Goal: Information Seeking & Learning: Learn about a topic

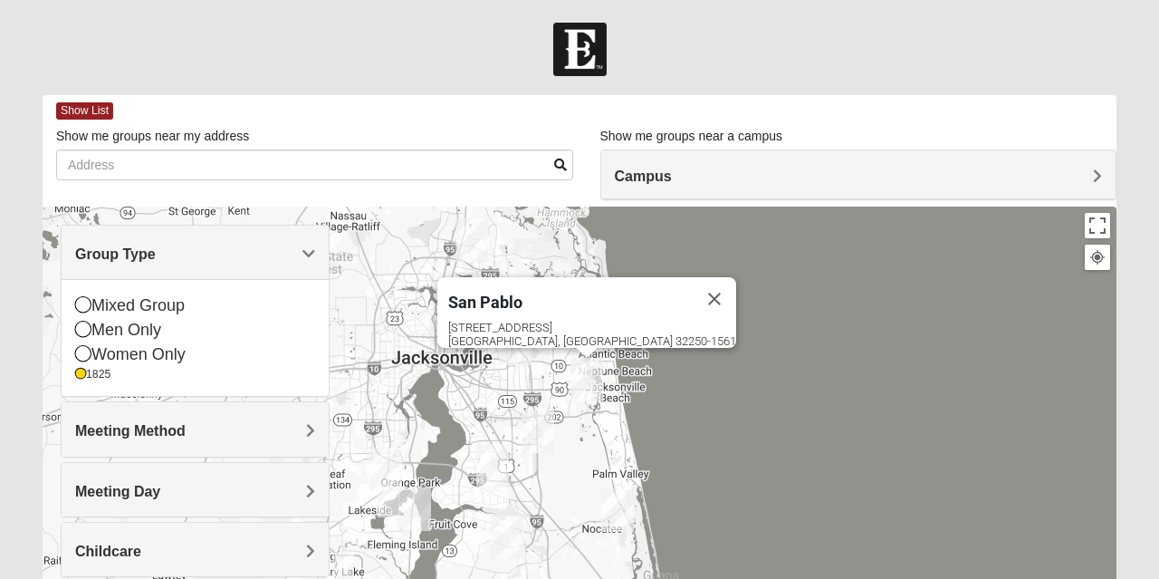
scroll to position [90, 0]
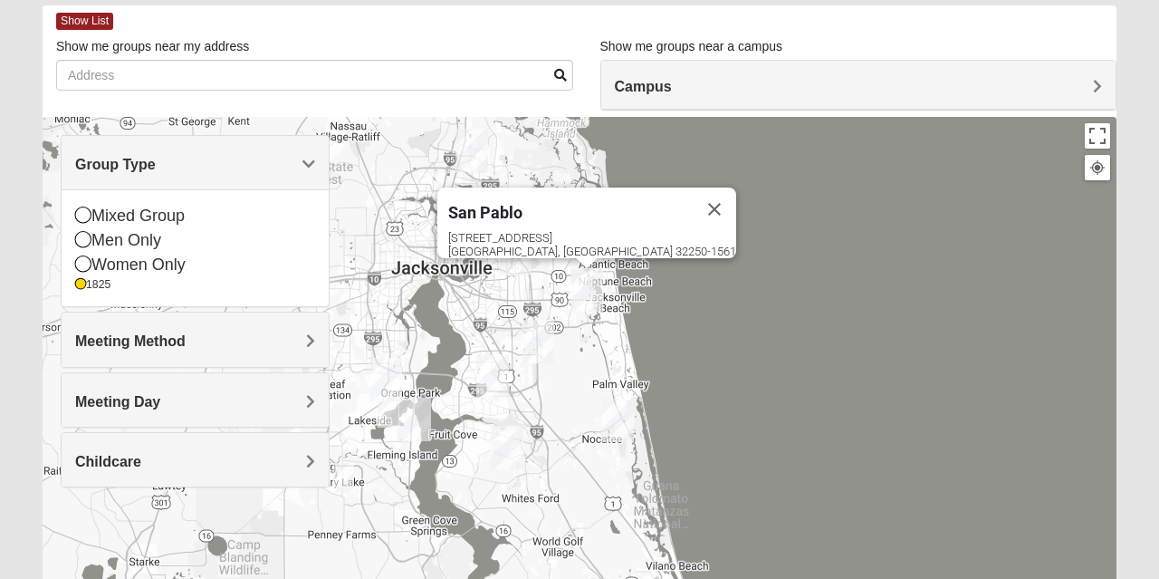
click at [127, 258] on div "Women Only" at bounding box center [195, 265] width 240 height 24
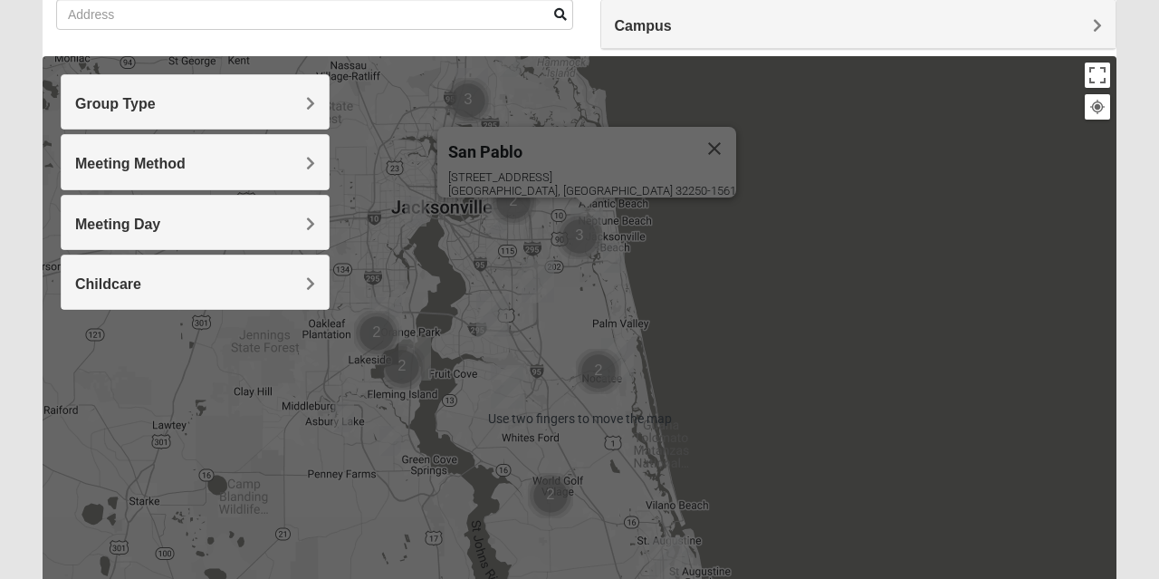
scroll to position [168, 0]
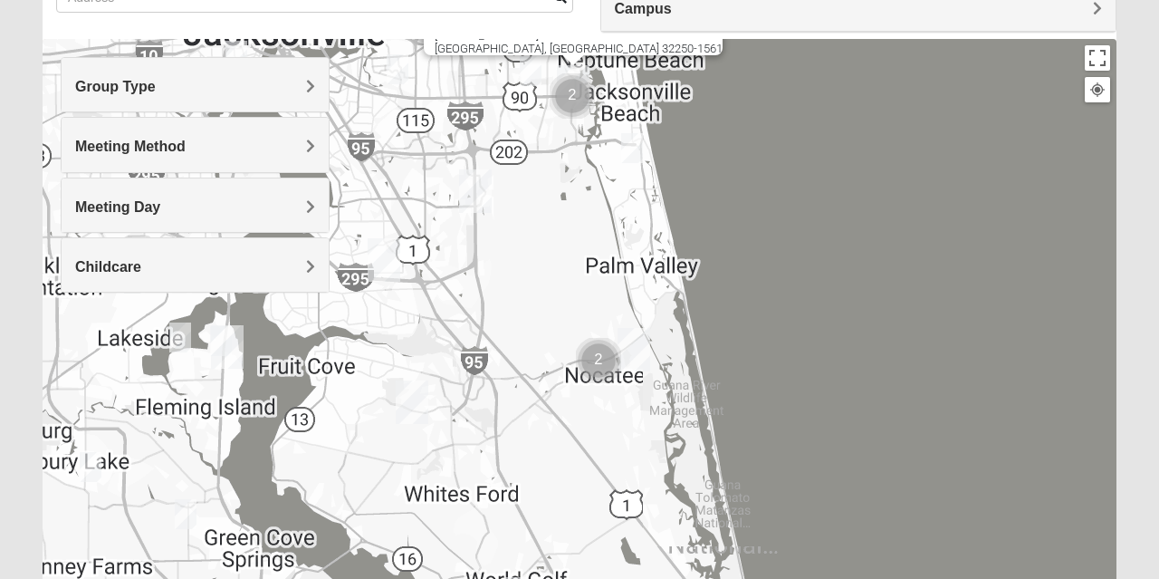
click at [598, 366] on img "Cluster of 2 groups" at bounding box center [599, 361] width 60 height 60
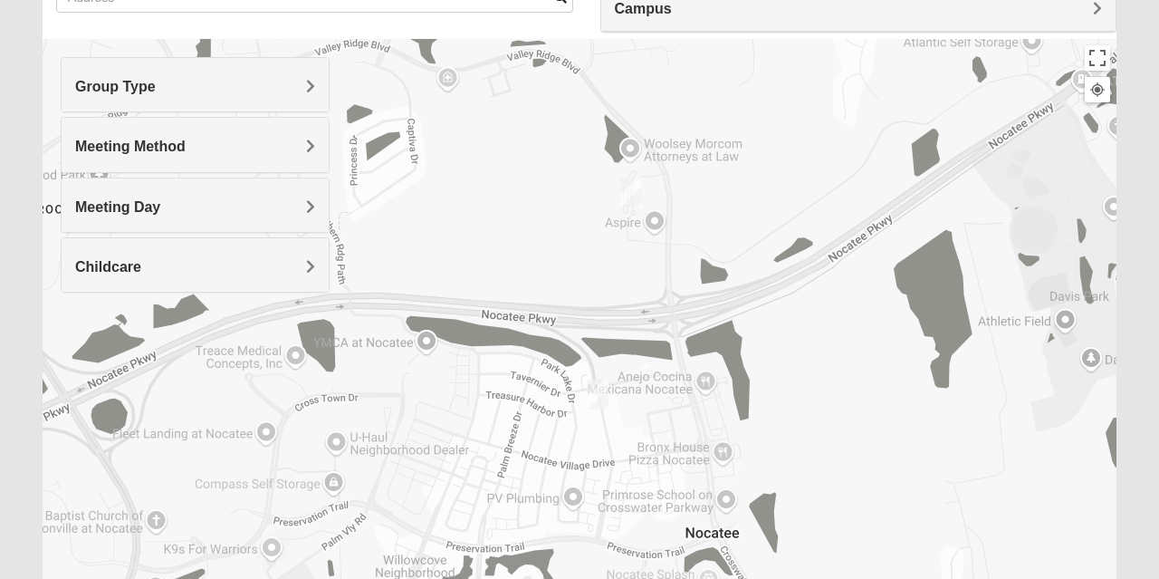
click at [594, 393] on img "Womens Santos (Portuguese-Speaking) 32081" at bounding box center [598, 394] width 36 height 44
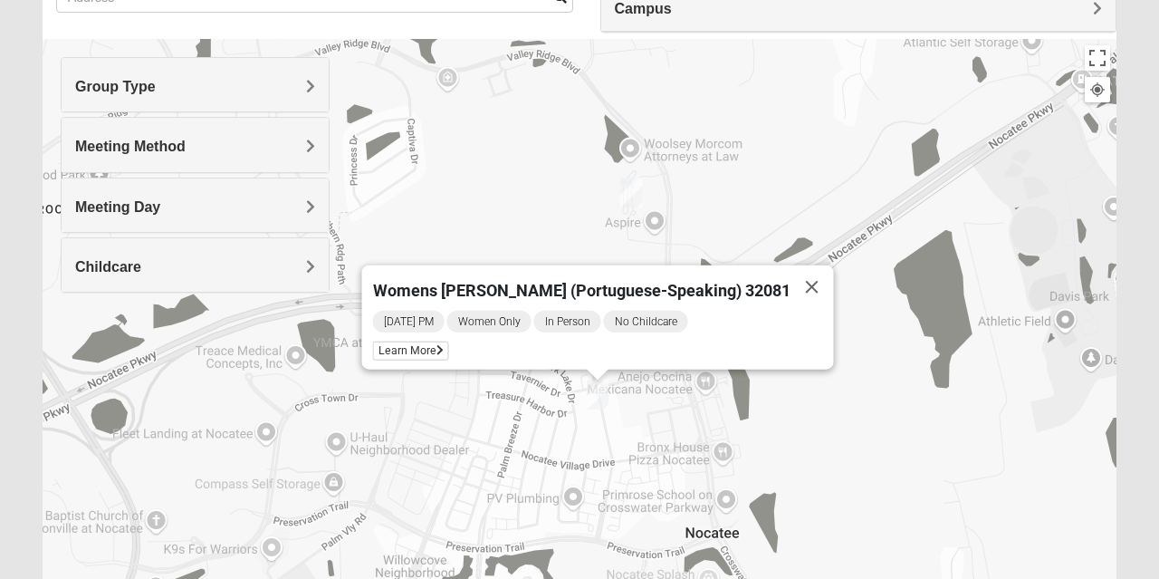
click at [790, 281] on button "Close" at bounding box center [811, 286] width 43 height 43
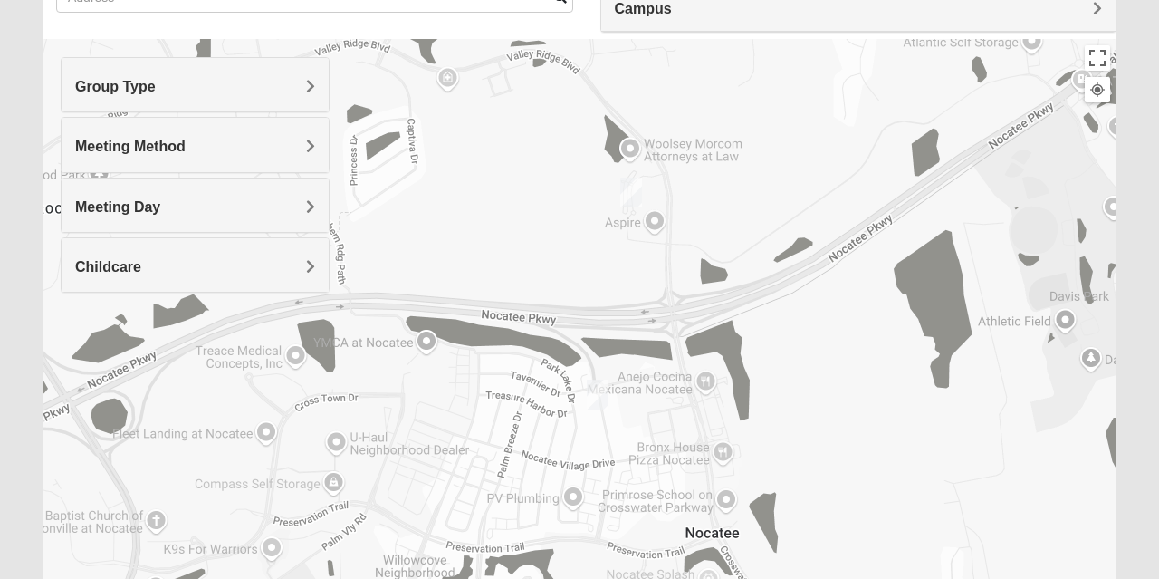
click at [632, 187] on img "Womens Damrow 32081" at bounding box center [631, 192] width 36 height 44
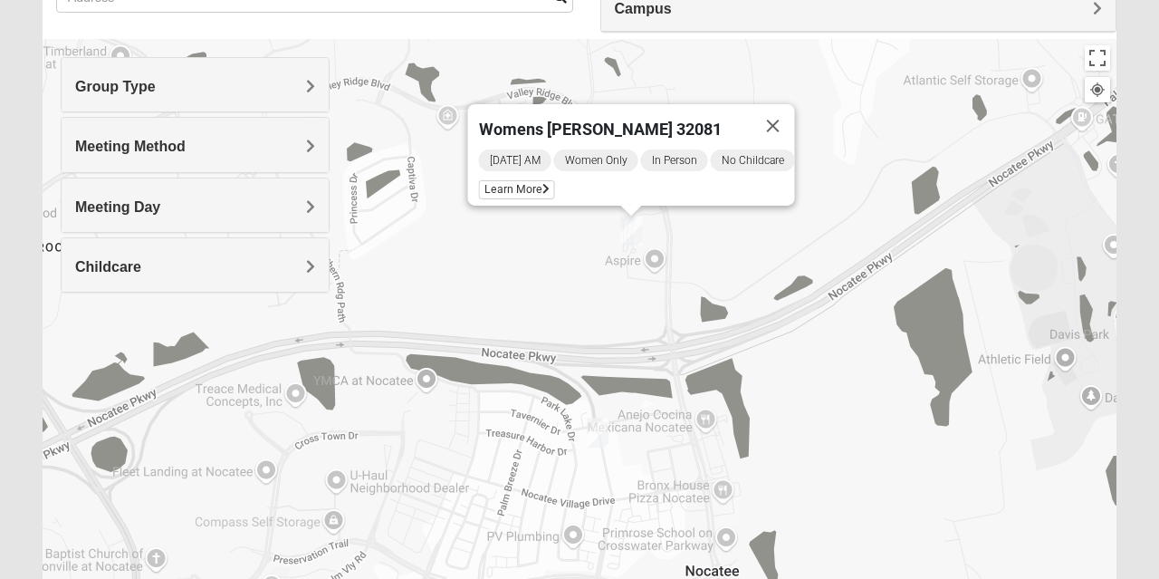
click at [777, 111] on button "Close" at bounding box center [773, 125] width 43 height 43
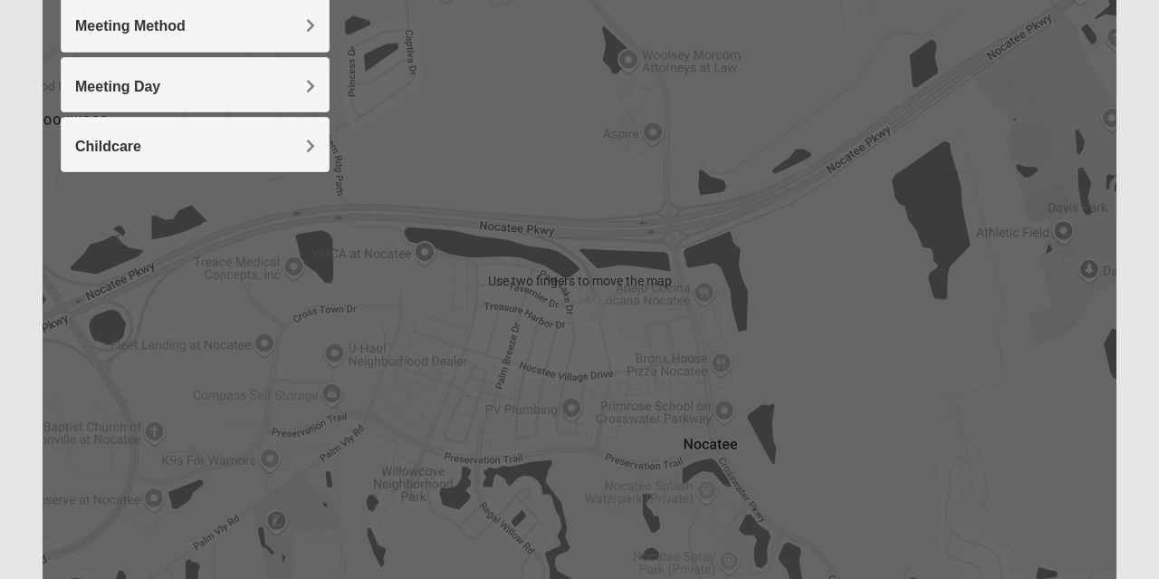
scroll to position [289, 0]
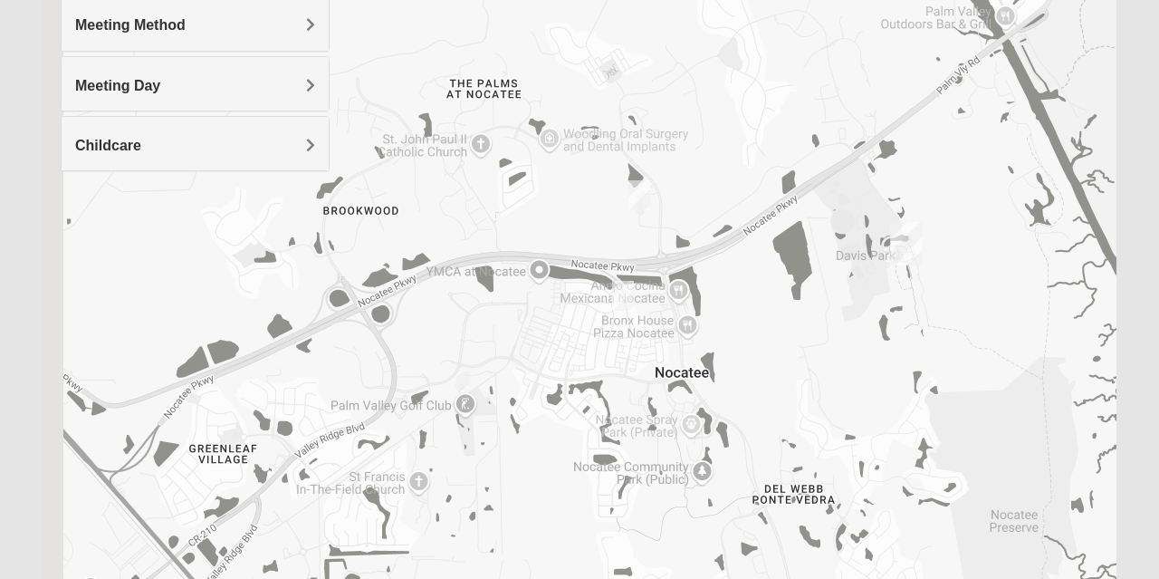
click at [652, 200] on img "Womens Damrow 32081" at bounding box center [639, 195] width 36 height 44
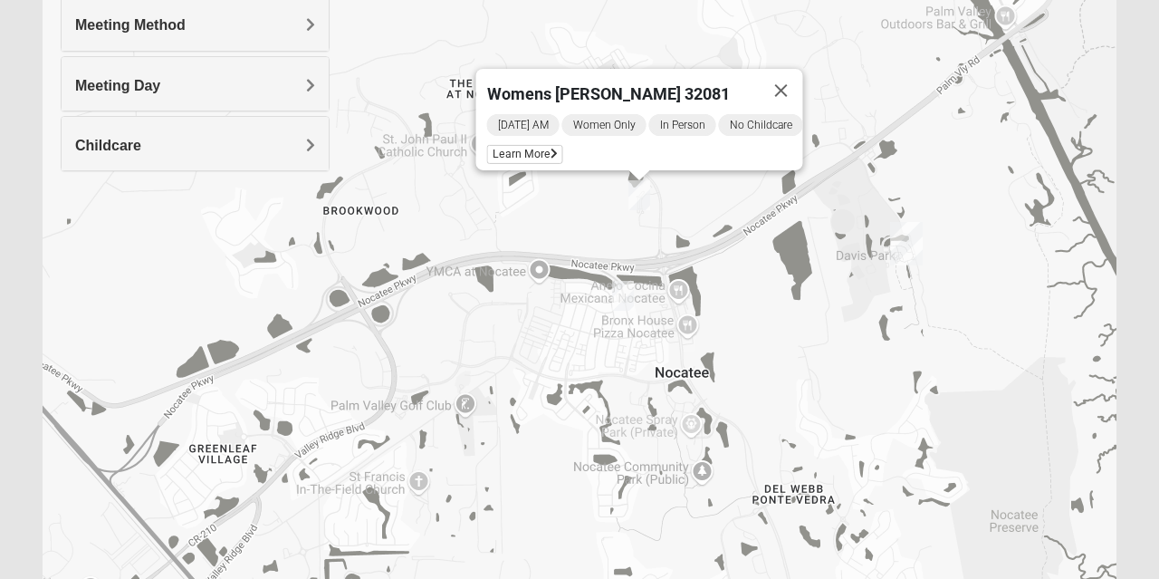
click at [782, 81] on button "Close" at bounding box center [781, 90] width 43 height 43
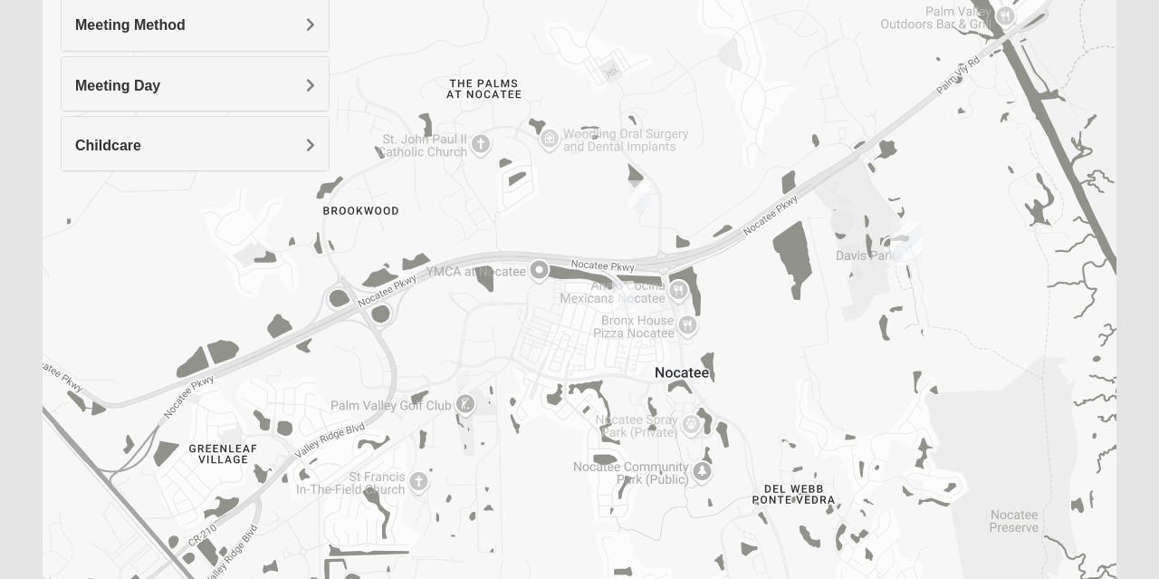
click at [635, 292] on img "Womens Santos (Portuguese-Speaking) 32081" at bounding box center [623, 295] width 36 height 44
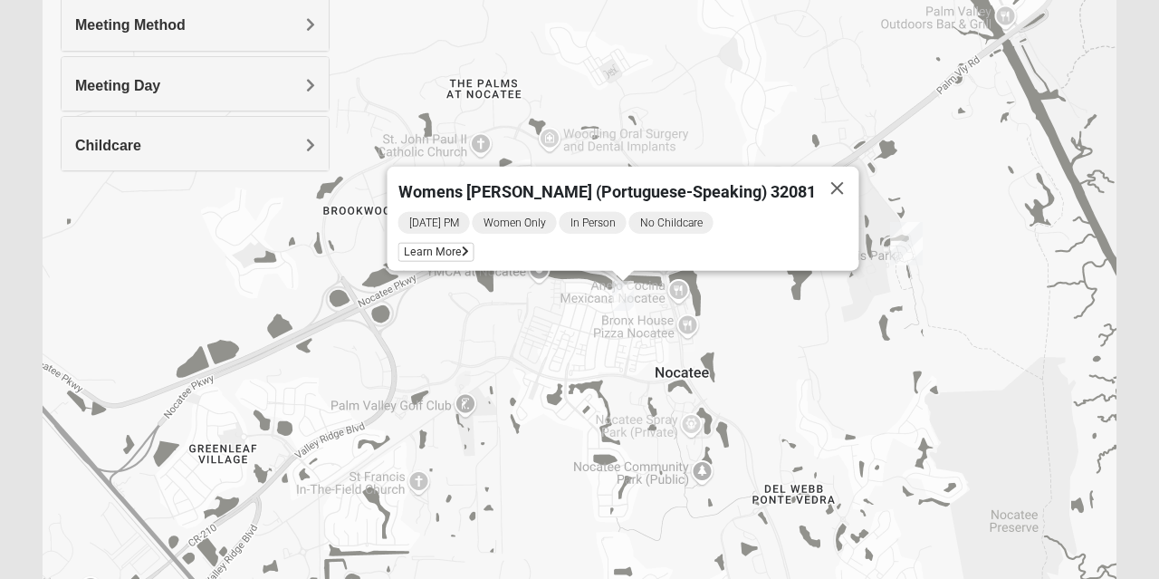
click at [816, 183] on button "Close" at bounding box center [837, 188] width 43 height 43
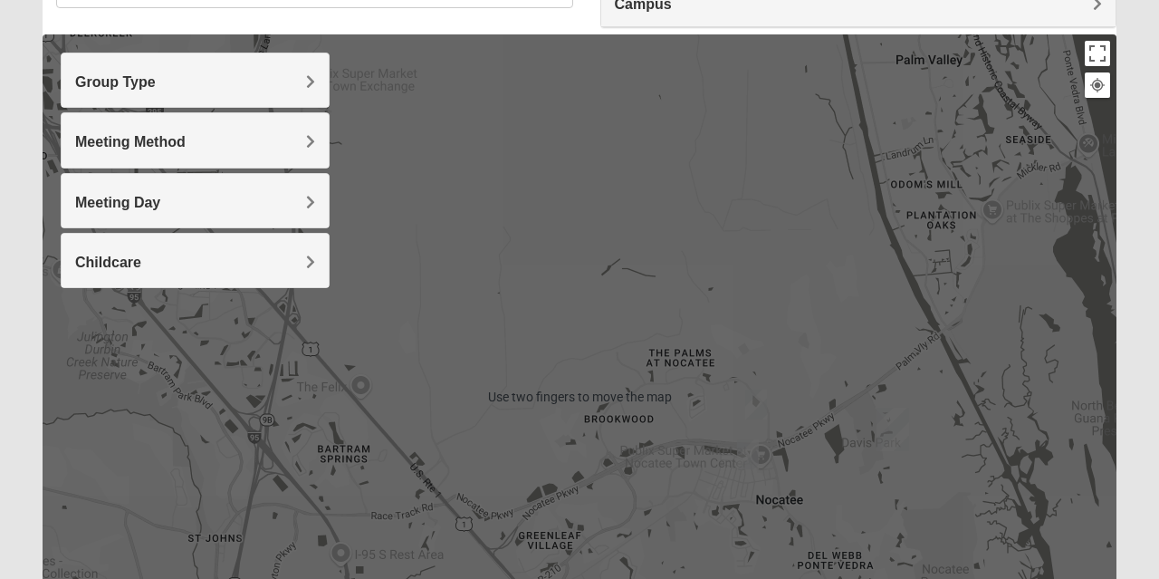
scroll to position [171, 0]
click at [284, 80] on h4 "Group Type" at bounding box center [195, 82] width 240 height 17
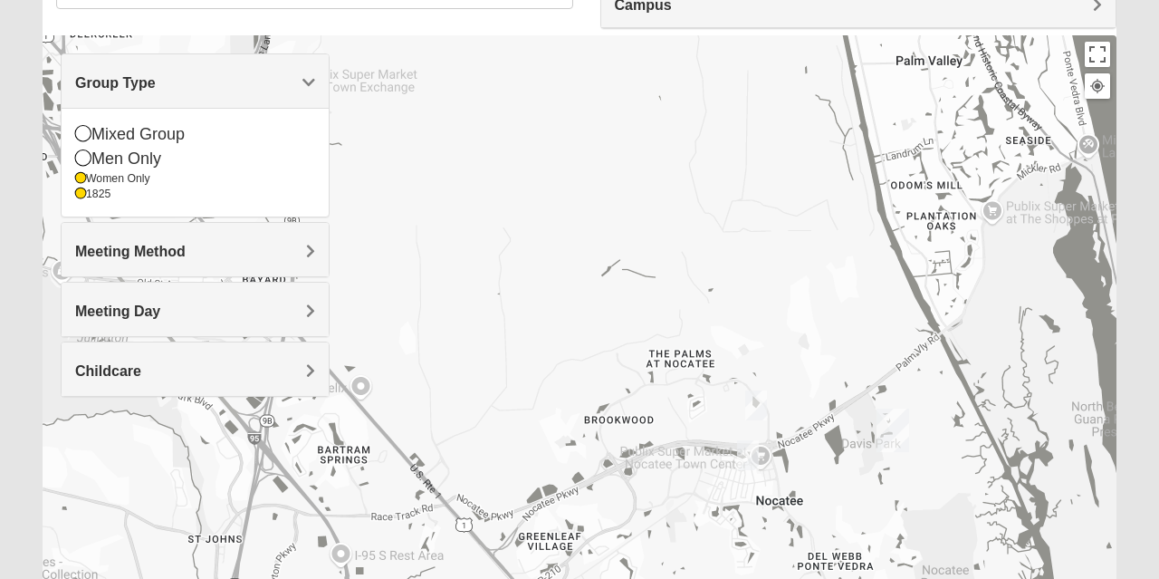
click at [100, 198] on div "1825" at bounding box center [195, 194] width 240 height 15
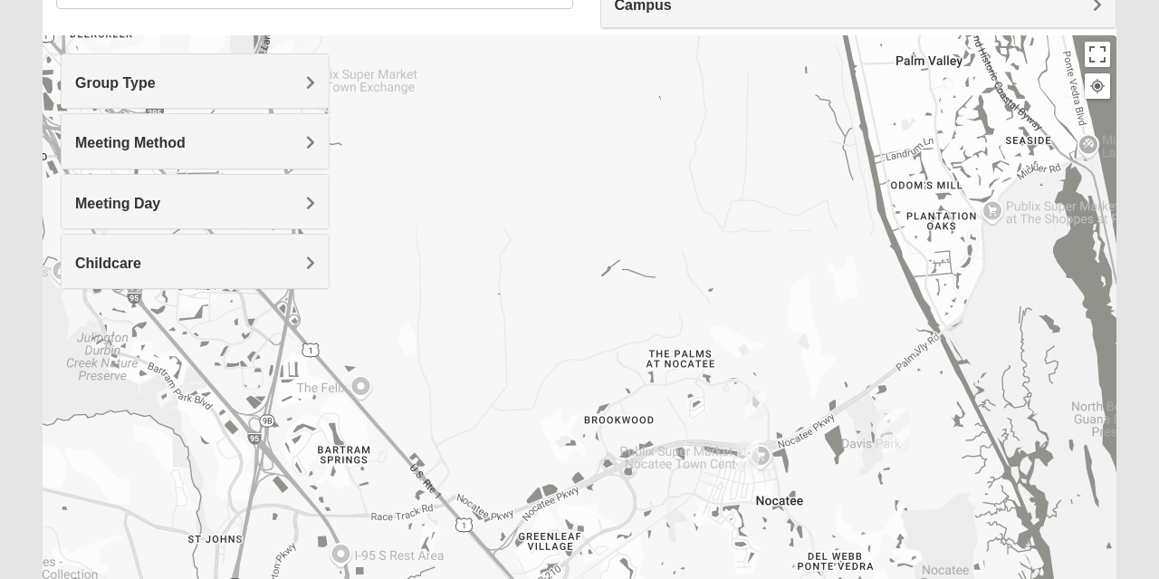
click at [89, 203] on span "Meeting Day" at bounding box center [117, 203] width 85 height 15
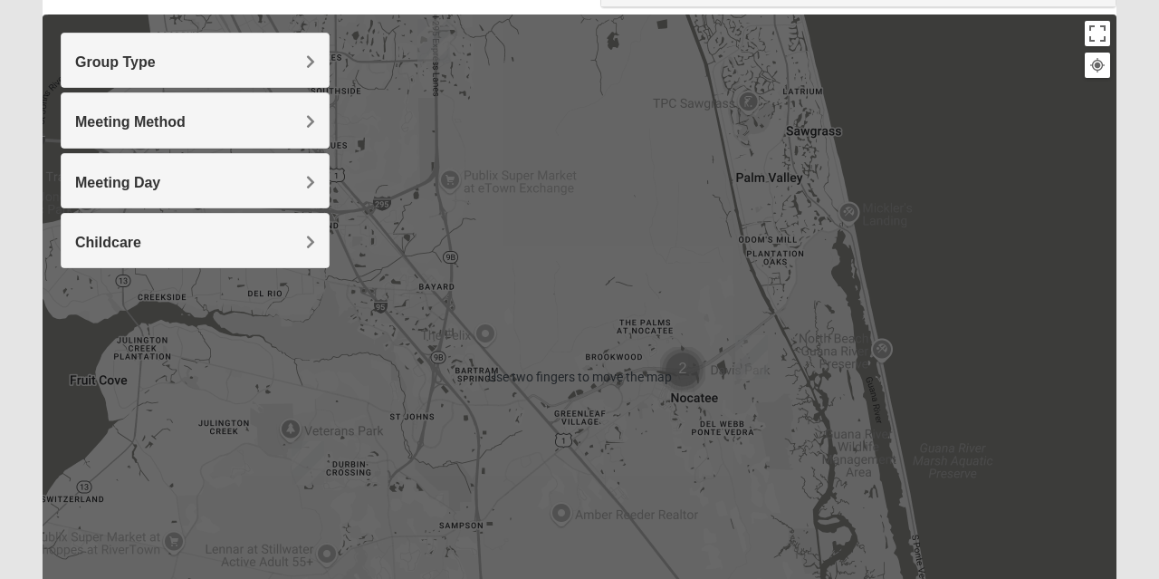
scroll to position [191, 0]
click at [295, 57] on h4 "Group Type" at bounding box center [195, 62] width 240 height 17
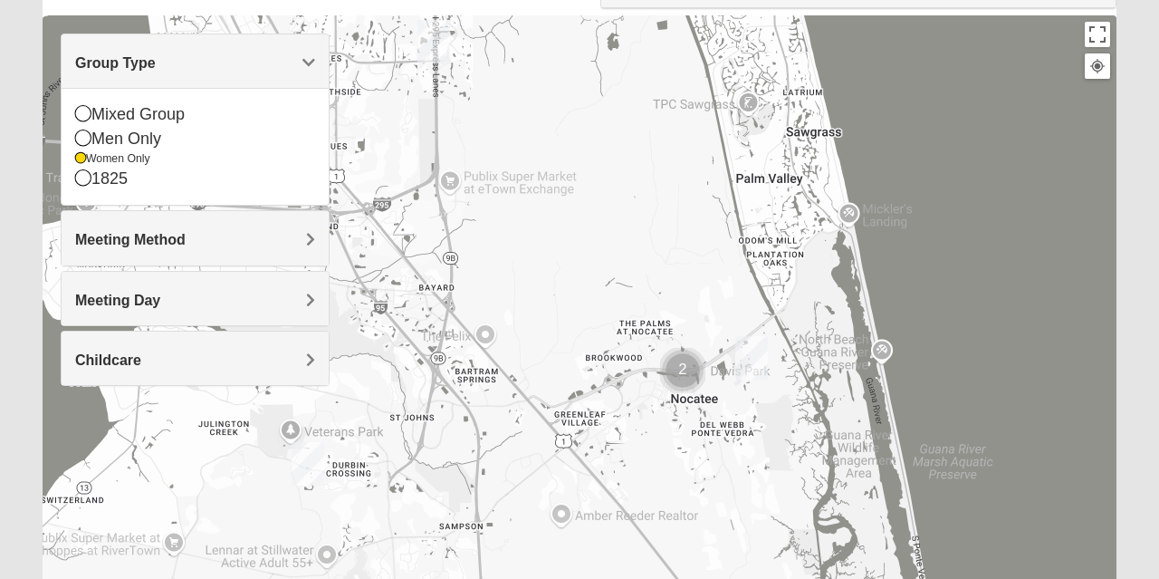
click at [98, 161] on div "Women Only" at bounding box center [195, 158] width 240 height 15
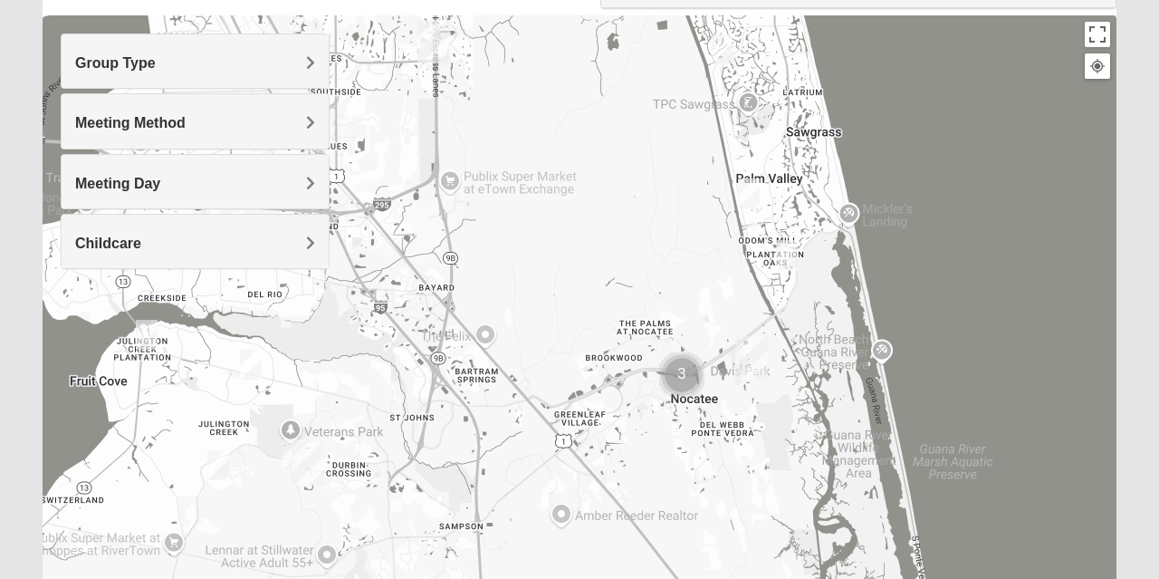
click at [212, 65] on h4 "Group Type" at bounding box center [195, 62] width 240 height 17
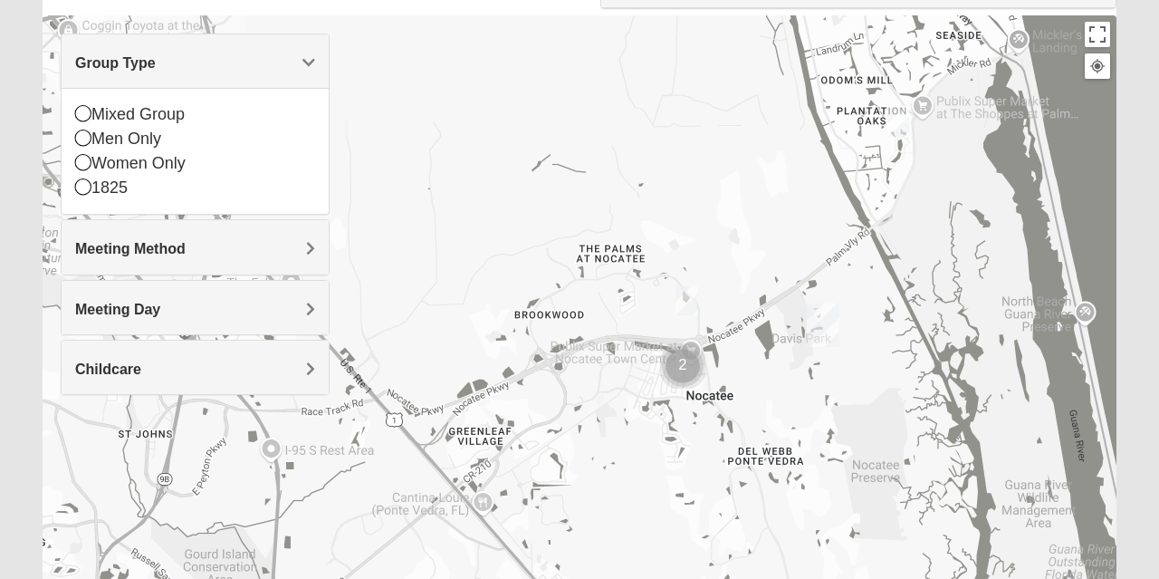
click at [681, 356] on img "Cluster of 2 groups" at bounding box center [683, 366] width 60 height 60
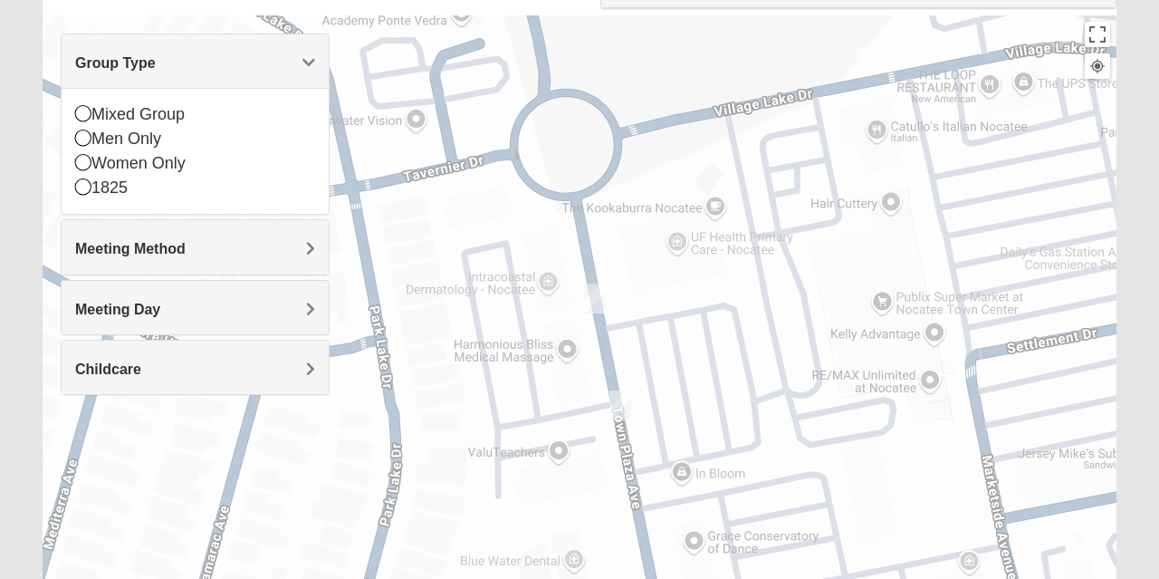
click at [590, 292] on img "Womens Santos (Portuguese-Speaking) 32081" at bounding box center [595, 298] width 36 height 44
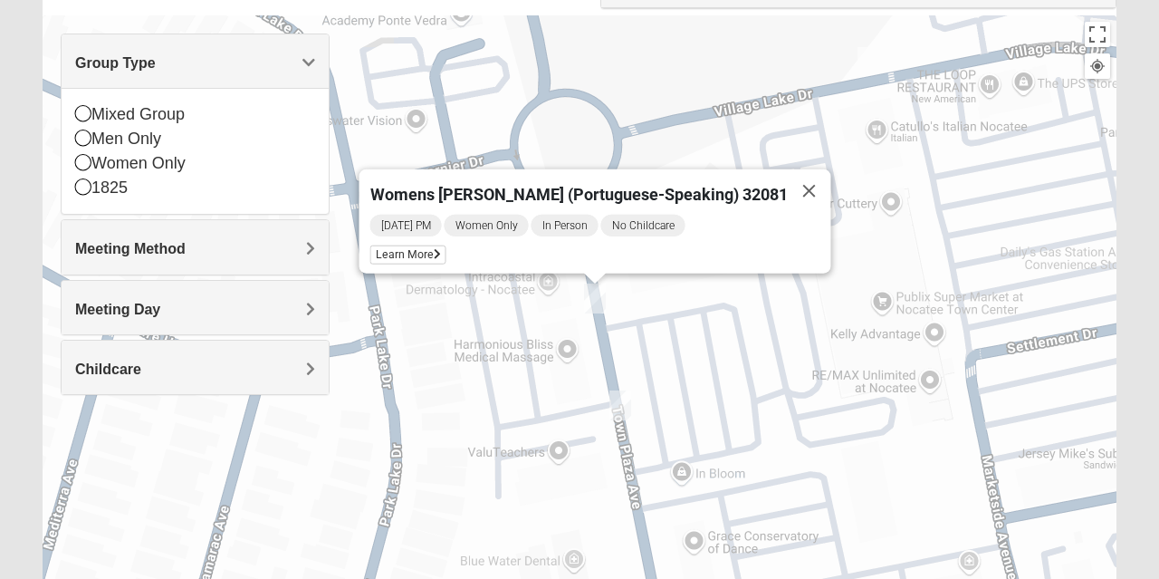
click at [788, 191] on button "Close" at bounding box center [809, 190] width 43 height 43
